Goal: Information Seeking & Learning: Learn about a topic

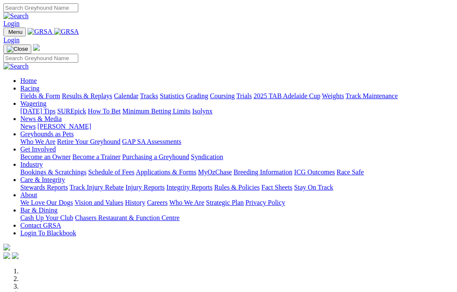
click at [78, 7] on input "Search" at bounding box center [40, 7] width 75 height 9
type input "Jungle [PERSON_NAME]"
click at [29, 12] on link at bounding box center [15, 15] width 25 height 7
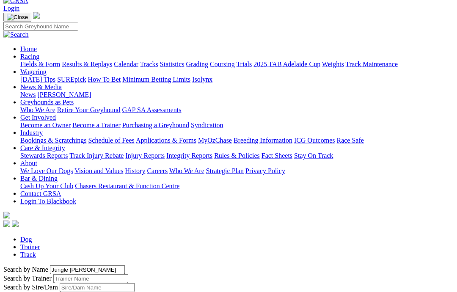
scroll to position [47, 0]
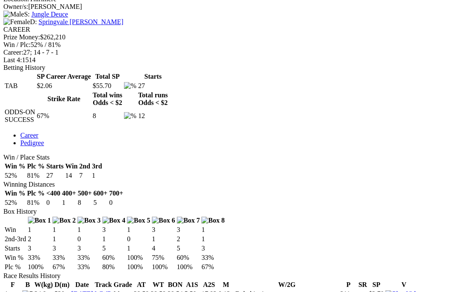
scroll to position [344, 0]
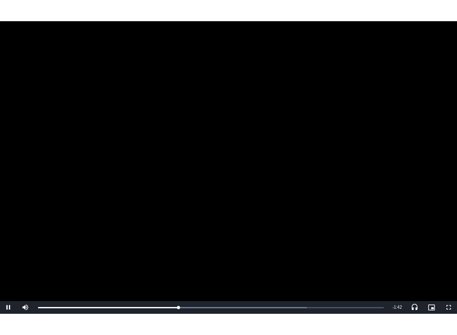
scroll to position [8, 0]
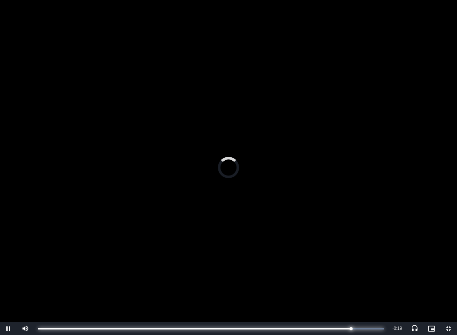
click at [343, 292] on div "Progress Bar" at bounding box center [194, 328] width 313 height 1
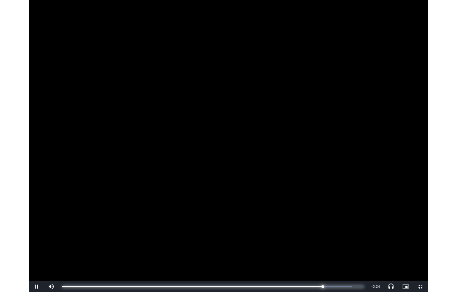
scroll to position [344, 0]
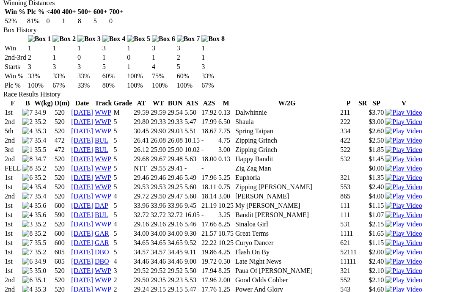
scroll to position [528, 0]
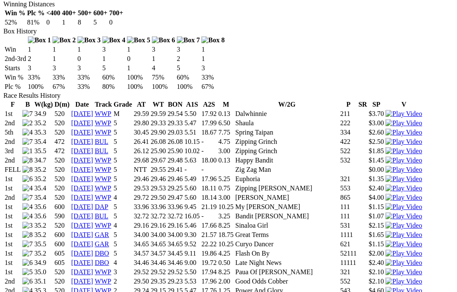
click at [0, 0] on div "Nowra - Race 8 To view this video please enable JavaScript, and consider upgrad…" at bounding box center [0, 0] width 0 height 0
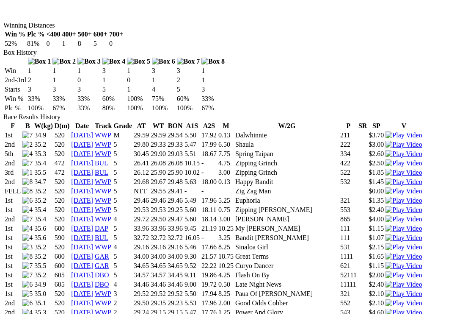
scroll to position [8, 0]
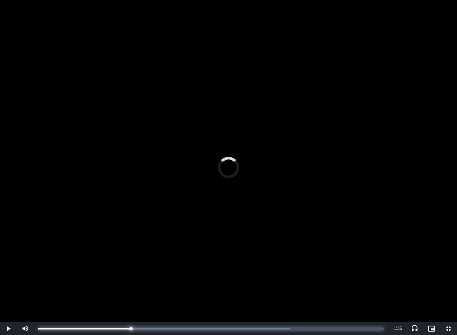
click at [130, 292] on div "Progress Bar" at bounding box center [84, 328] width 93 height 1
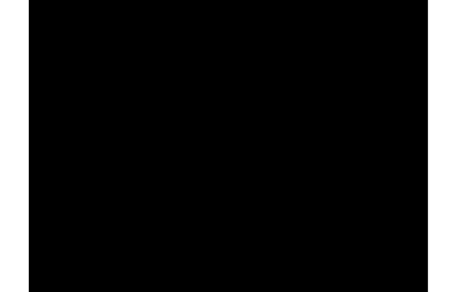
scroll to position [528, 0]
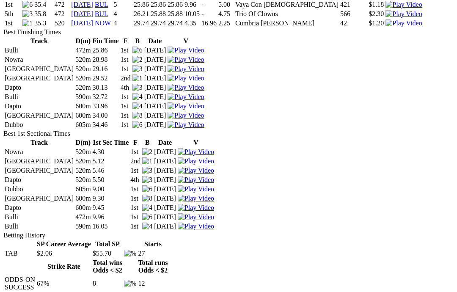
scroll to position [864, 0]
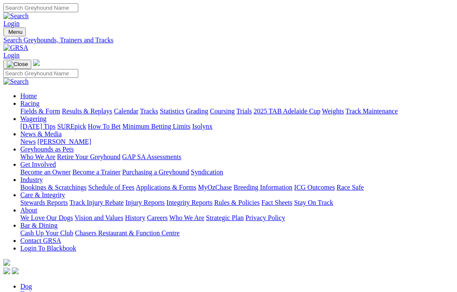
scroll to position [58, 0]
